Goal: Task Accomplishment & Management: Use online tool/utility

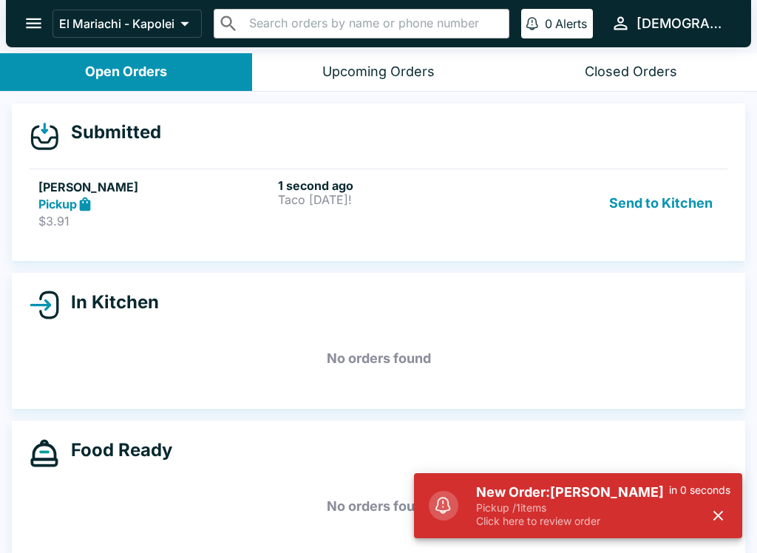
click at [665, 186] on button "Send to Kitchen" at bounding box center [660, 203] width 115 height 51
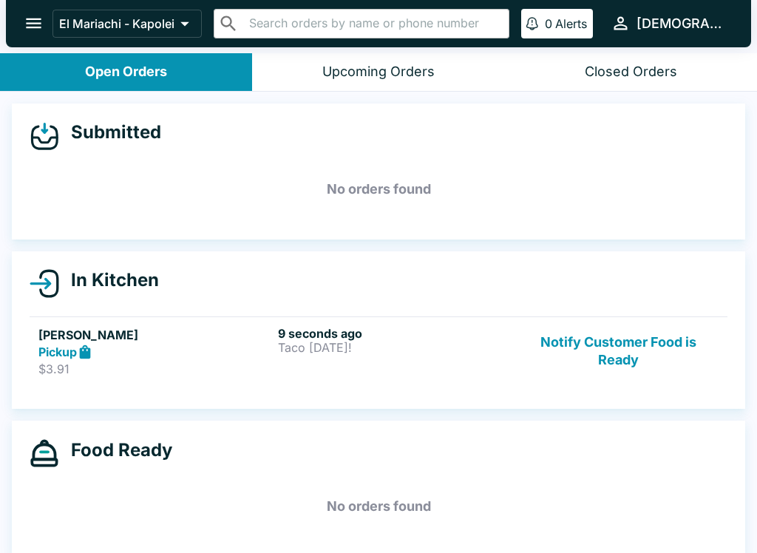
click at [298, 350] on p "Taco [DATE]!" at bounding box center [395, 347] width 234 height 13
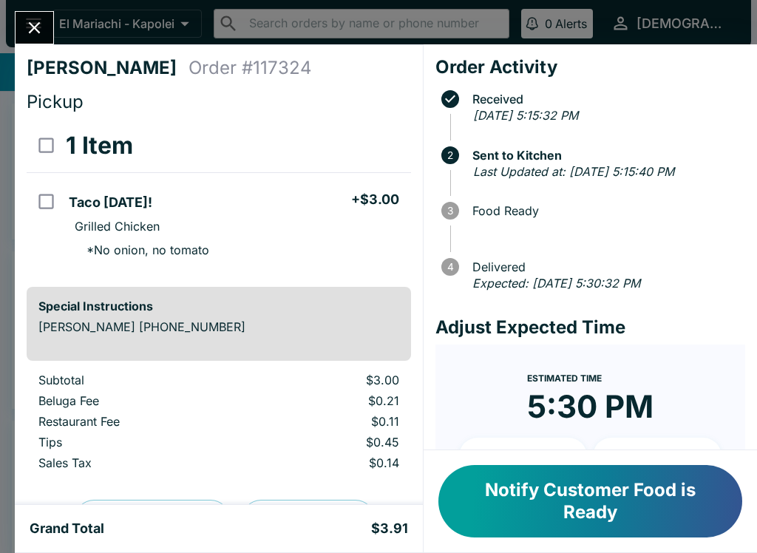
click at [38, 36] on icon "Close" at bounding box center [34, 28] width 20 height 20
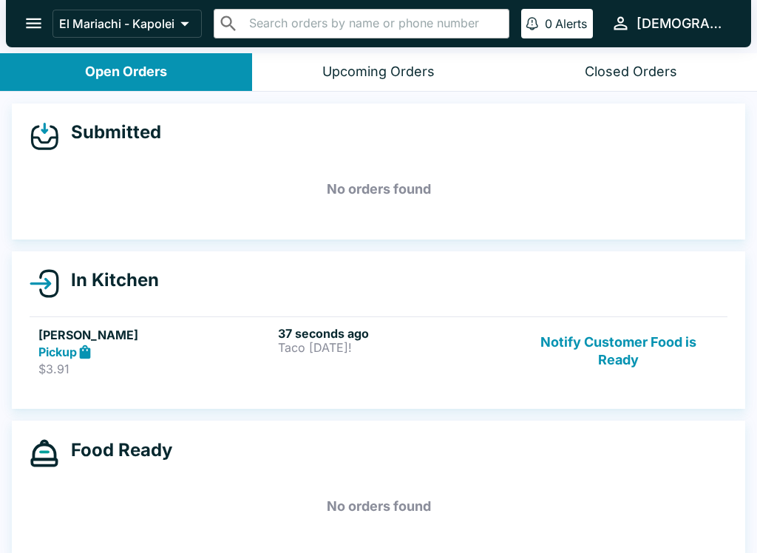
click at [450, 366] on div "37 seconds ago Taco [DATE]!" at bounding box center [395, 351] width 234 height 51
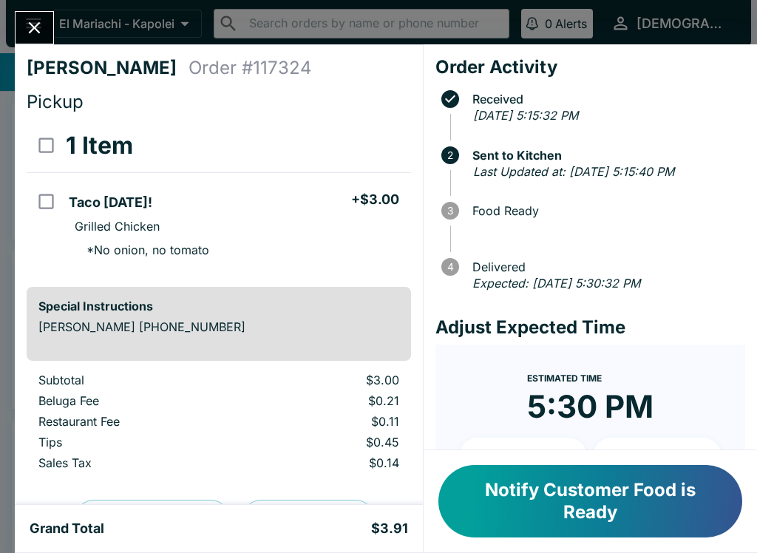
click at [602, 499] on button "Notify Customer Food is Ready" at bounding box center [590, 501] width 304 height 72
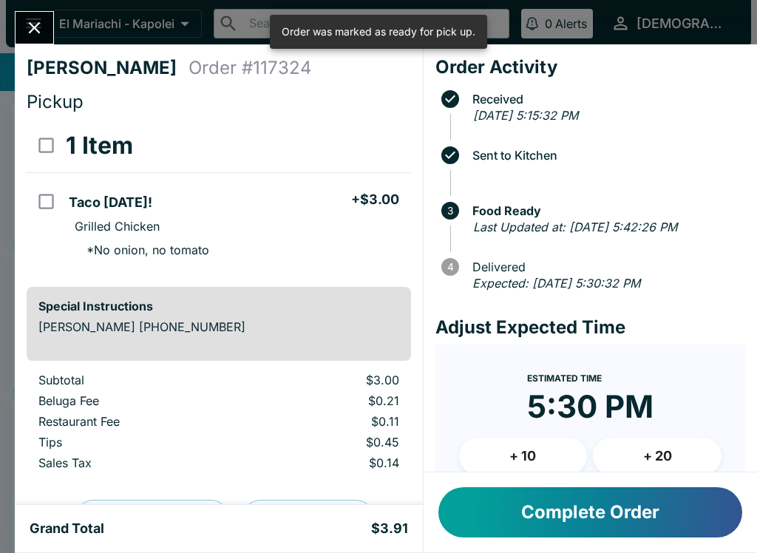
click at [624, 508] on button "Complete Order" at bounding box center [590, 512] width 304 height 50
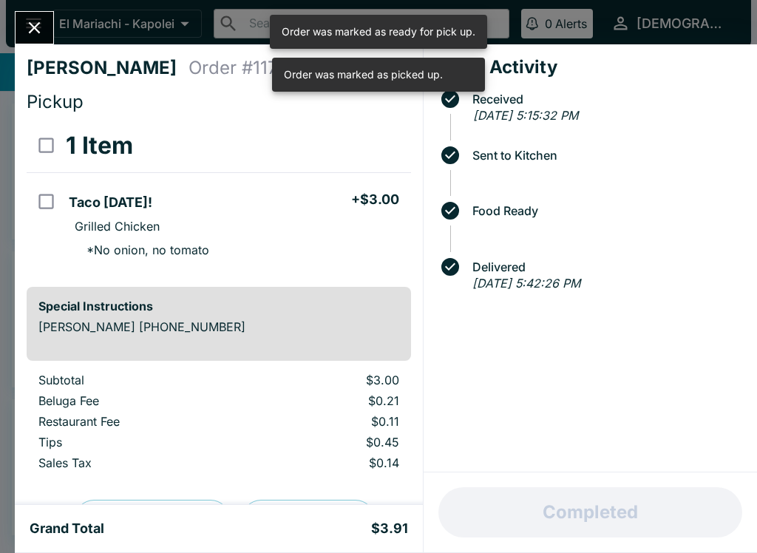
click at [50, 21] on button "Close" at bounding box center [35, 28] width 38 height 32
